Goal: Navigation & Orientation: Find specific page/section

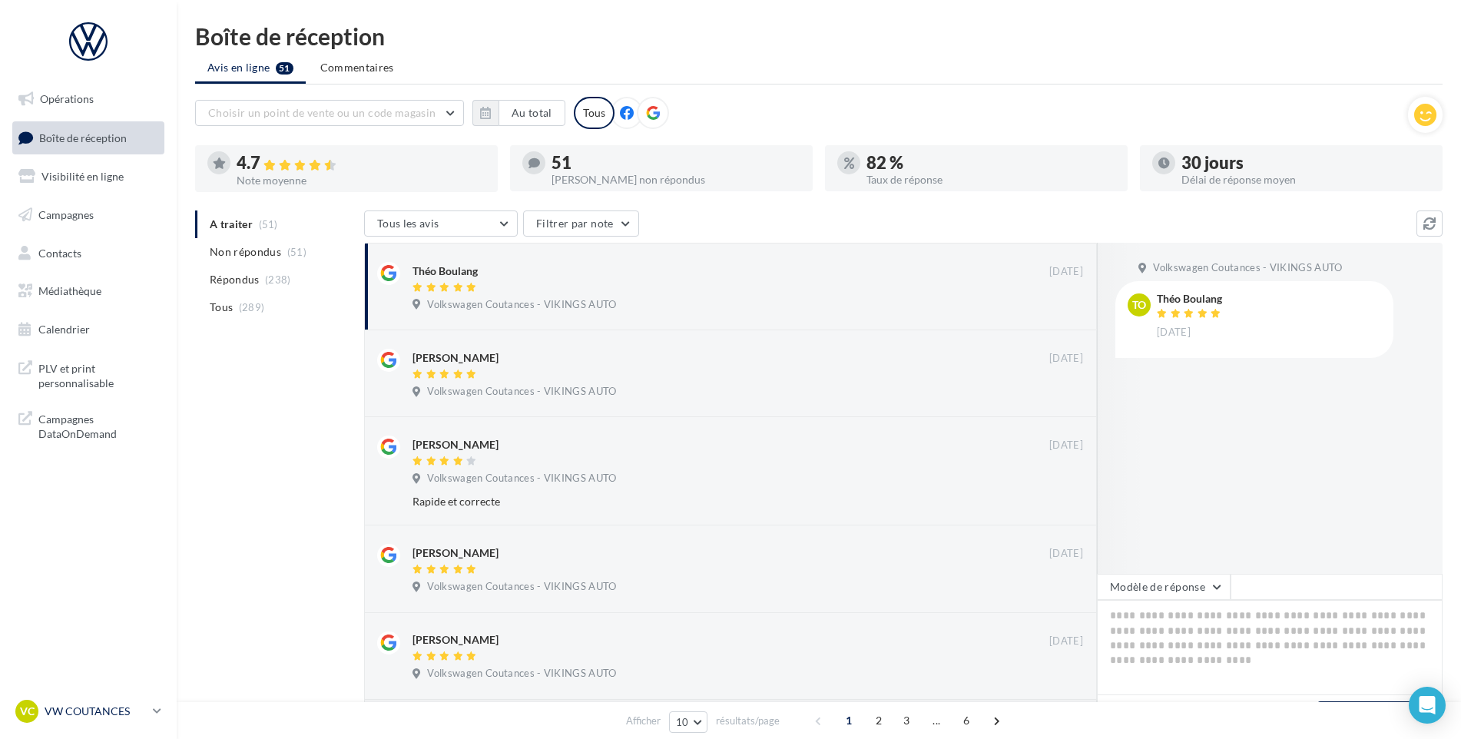
click at [103, 714] on p "VW COUTANCES" at bounding box center [96, 711] width 102 height 15
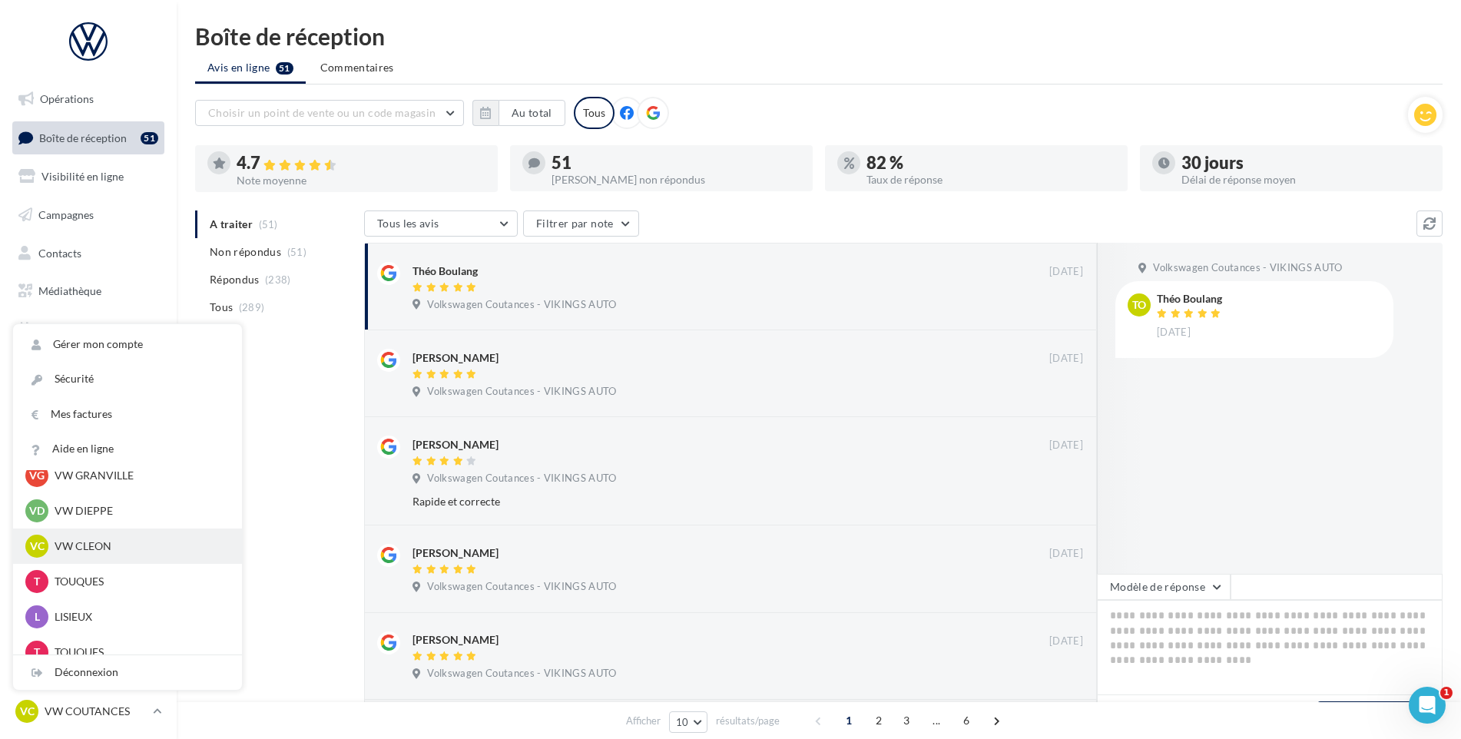
scroll to position [418, 0]
drag, startPoint x: 109, startPoint y: 572, endPoint x: 119, endPoint y: 522, distance: 50.2
click at [119, 522] on div "VC VW COUTANCES vw-cou-vau VB VW BERNAY vw-ber-vau VY VW YVETOT vw-yve-vau VC V…" at bounding box center [127, 392] width 229 height 680
drag, startPoint x: 119, startPoint y: 522, endPoint x: 94, endPoint y: 532, distance: 26.5
click at [94, 532] on p "VW DIEPPE" at bounding box center [139, 536] width 169 height 15
